Goal: Task Accomplishment & Management: Manage account settings

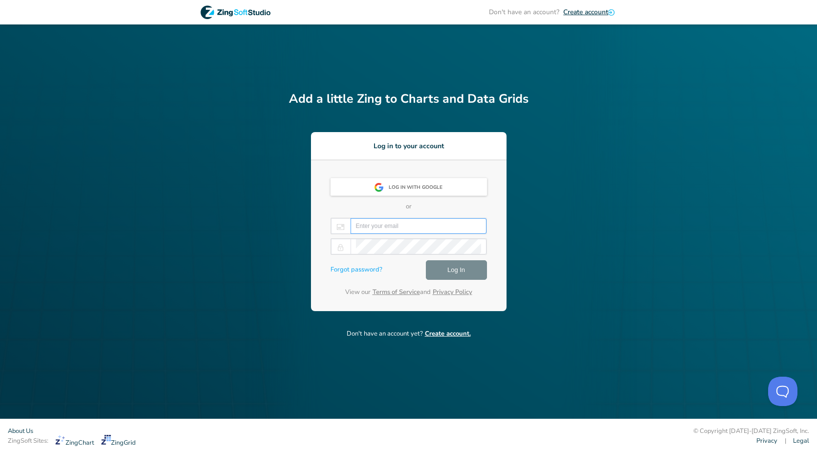
click at [437, 226] on input "email" at bounding box center [418, 226] width 125 height 15
click at [412, 186] on div "Log in with Google" at bounding box center [419, 188] width 60 height 18
click at [417, 227] on input "email" at bounding box center [418, 226] width 125 height 15
type input "jonathan.delouker@"
click at [366, 266] on link "Forgot password?" at bounding box center [356, 270] width 52 height 10
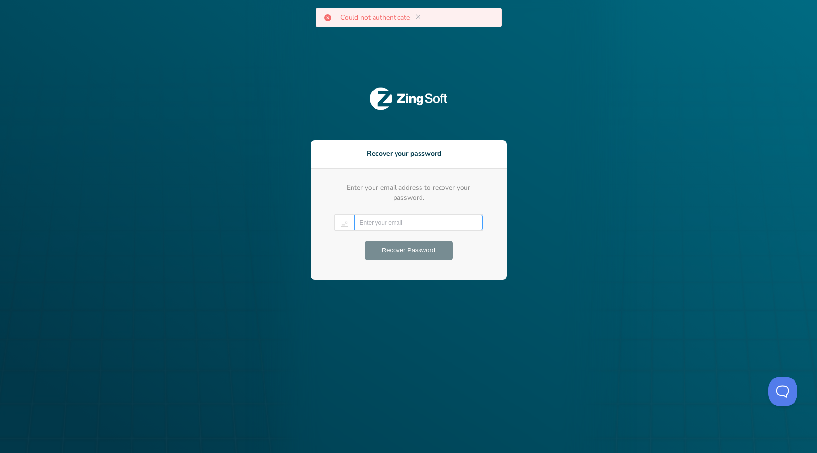
click at [381, 219] on input "email" at bounding box center [418, 222] width 117 height 15
type input "jonathan.delouker@wpp.com"
click at [389, 244] on span "Recover Password" at bounding box center [408, 250] width 53 height 12
